Goal: Find specific page/section: Find specific page/section

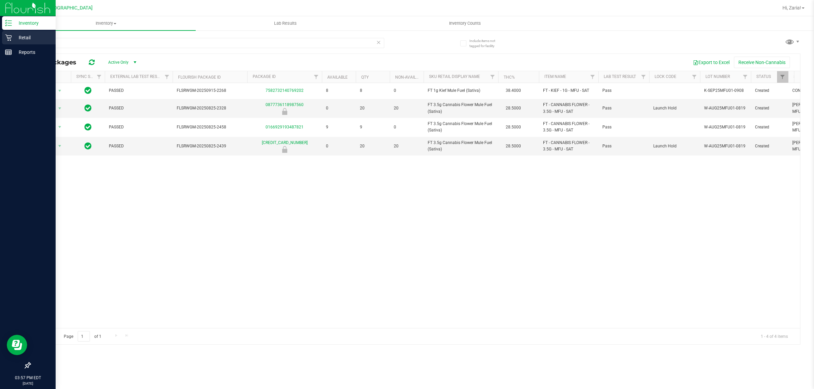
click at [3, 36] on div "Retail" at bounding box center [29, 38] width 54 height 14
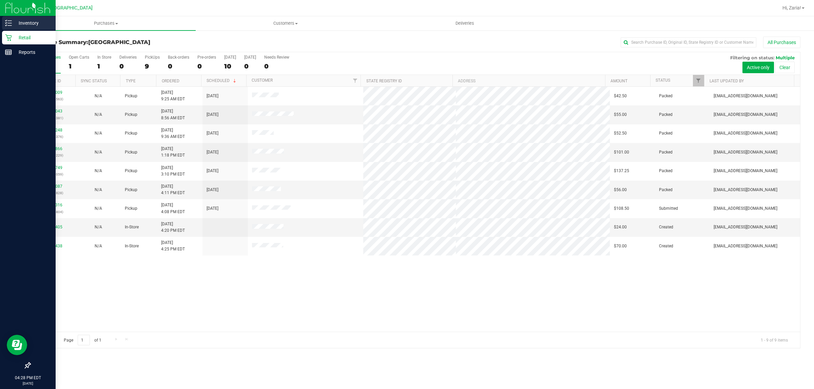
click at [28, 20] on p "Inventory" at bounding box center [32, 23] width 41 height 8
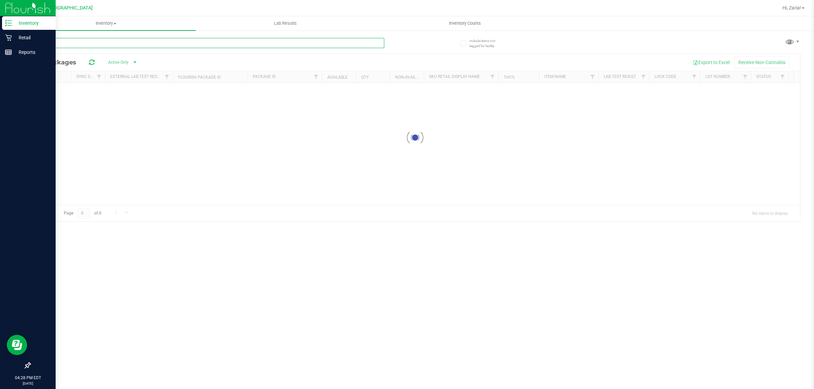
click at [120, 41] on input "text" at bounding box center [207, 43] width 355 height 10
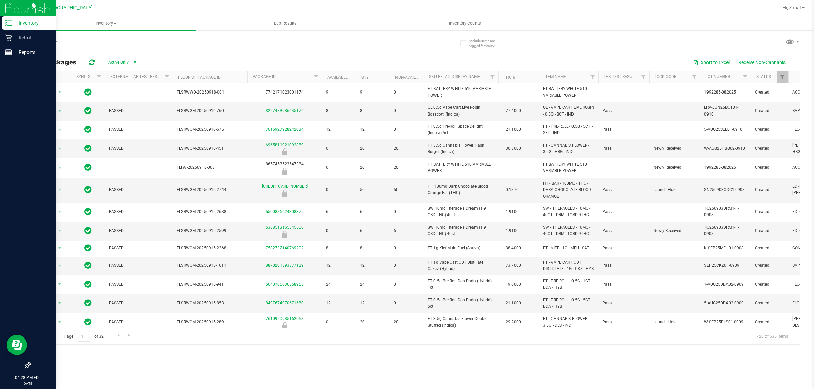
type input "animal Z"
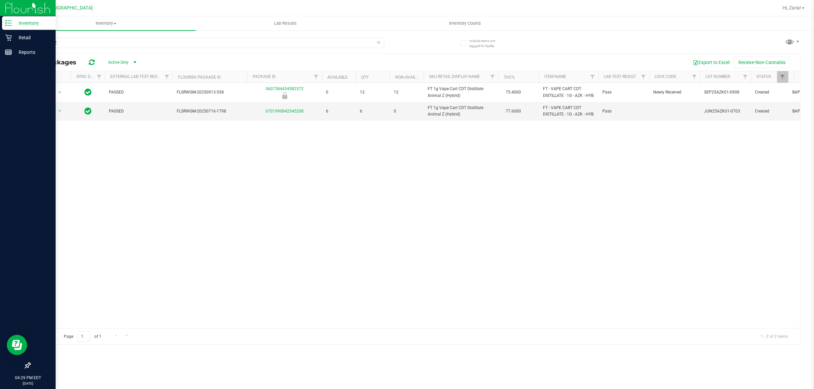
click at [652, 207] on div "Action Action Global inventory Package audit log Print package label Print prod…" at bounding box center [415, 205] width 770 height 245
